Goal: Book appointment/travel/reservation

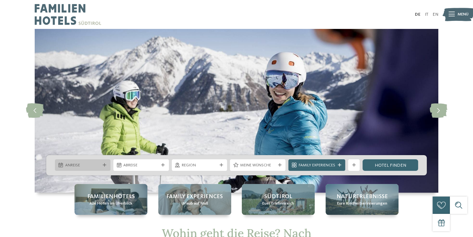
click at [105, 163] on icon at bounding box center [105, 165] width 4 height 4
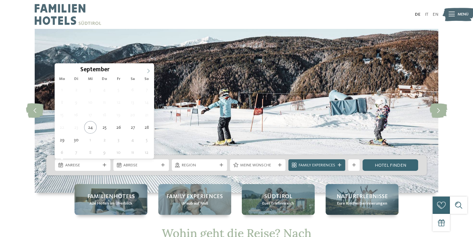
click at [149, 69] on icon at bounding box center [148, 71] width 4 height 4
click at [149, 69] on span at bounding box center [148, 69] width 11 height 11
type input "****"
click at [149, 69] on span at bounding box center [148, 69] width 11 height 11
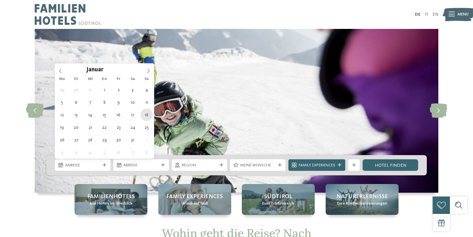
type div "[DATE]"
type input "****"
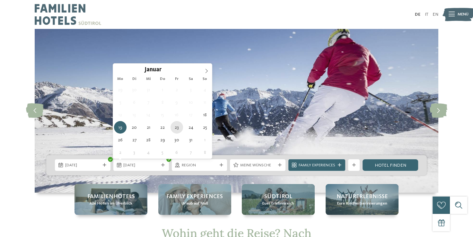
type div "[DATE]"
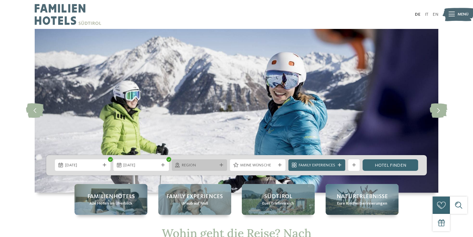
click at [203, 166] on span "Region" at bounding box center [199, 165] width 35 height 6
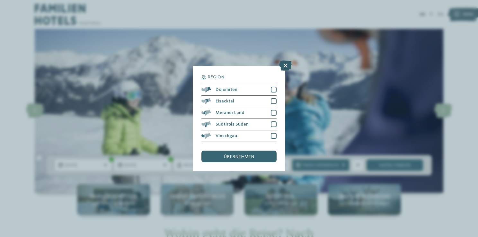
click at [287, 64] on icon at bounding box center [285, 65] width 13 height 10
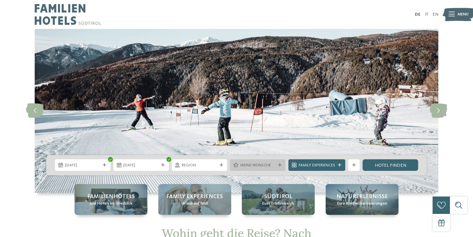
click at [268, 166] on span "Meine Wünsche" at bounding box center [257, 165] width 35 height 6
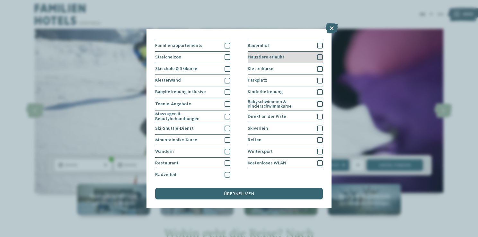
scroll to position [65, 0]
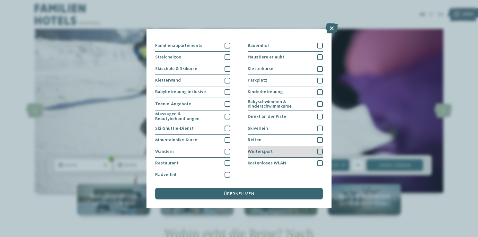
click at [317, 149] on div at bounding box center [320, 152] width 6 height 6
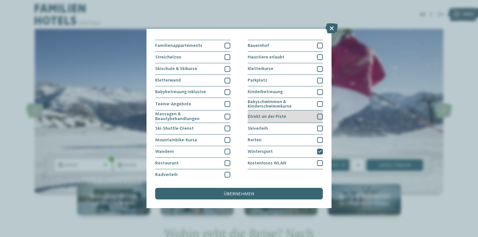
click at [318, 115] on div at bounding box center [320, 117] width 6 height 6
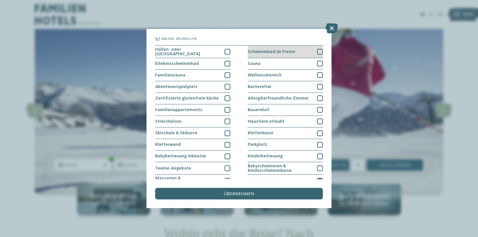
scroll to position [0, 0]
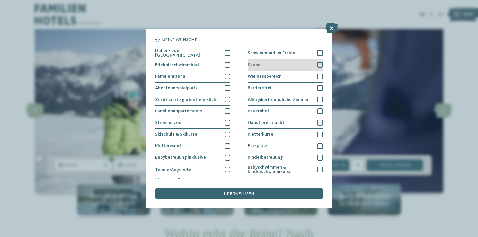
click at [317, 62] on div at bounding box center [320, 65] width 6 height 6
click at [317, 74] on div at bounding box center [320, 77] width 6 height 6
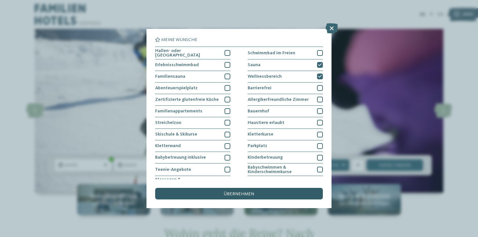
click at [246, 190] on div "übernehmen" at bounding box center [239, 194] width 168 height 12
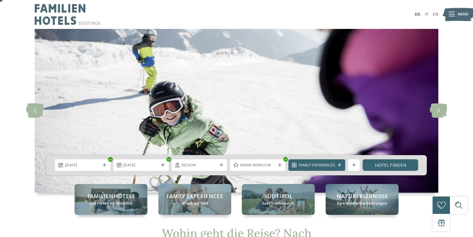
scroll to position [32, 0]
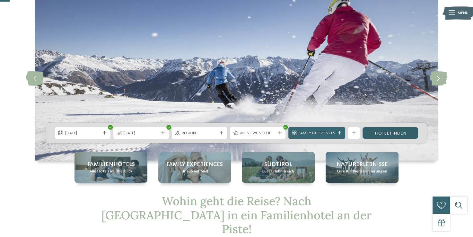
click at [390, 135] on link "Hotel finden" at bounding box center [390, 133] width 56 height 12
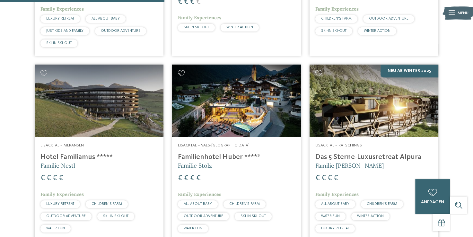
scroll to position [57, 0]
